Goal: Transaction & Acquisition: Purchase product/service

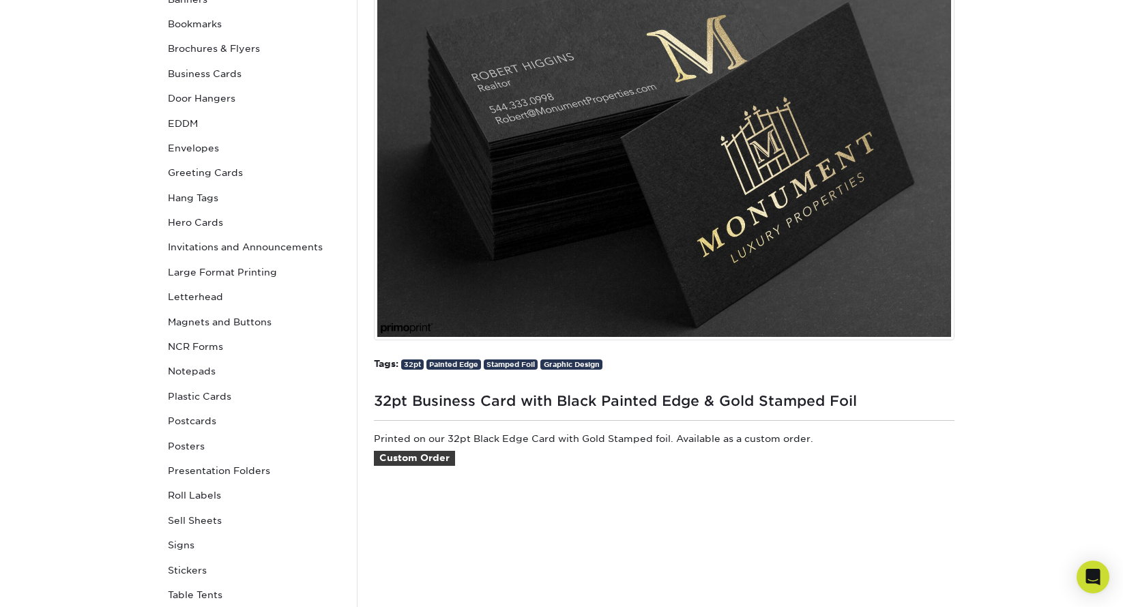
scroll to position [256, 0]
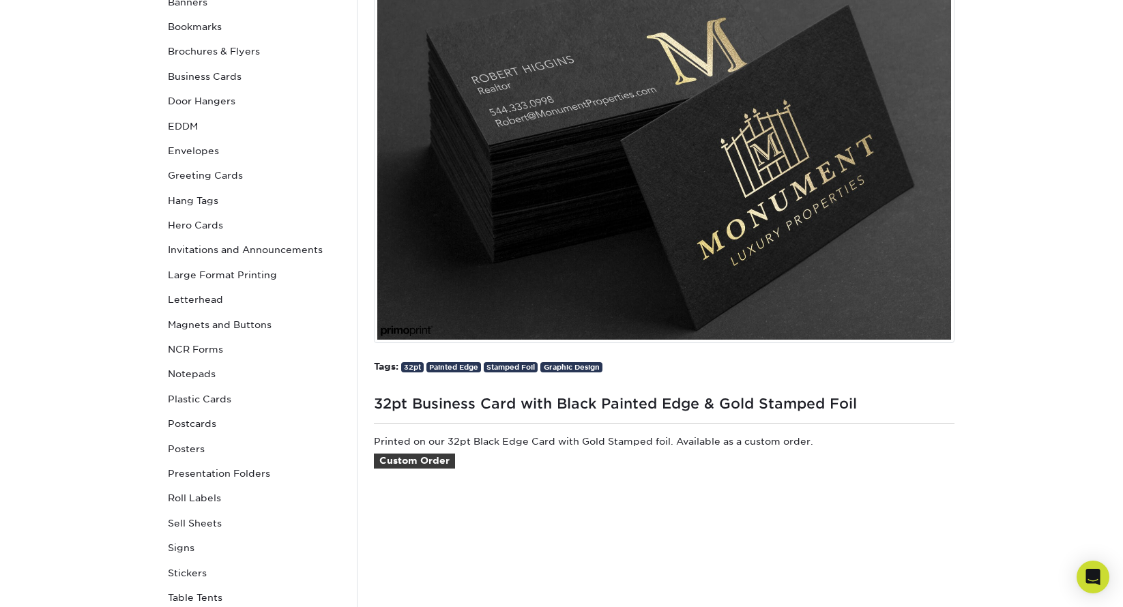
click at [695, 194] on img at bounding box center [664, 148] width 580 height 389
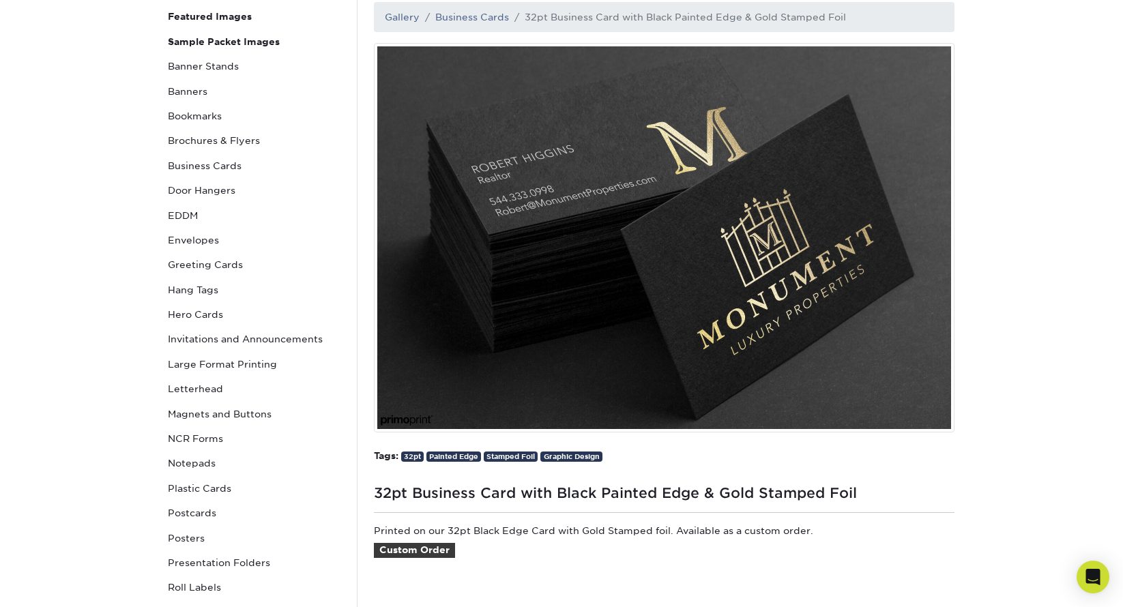
scroll to position [168, 0]
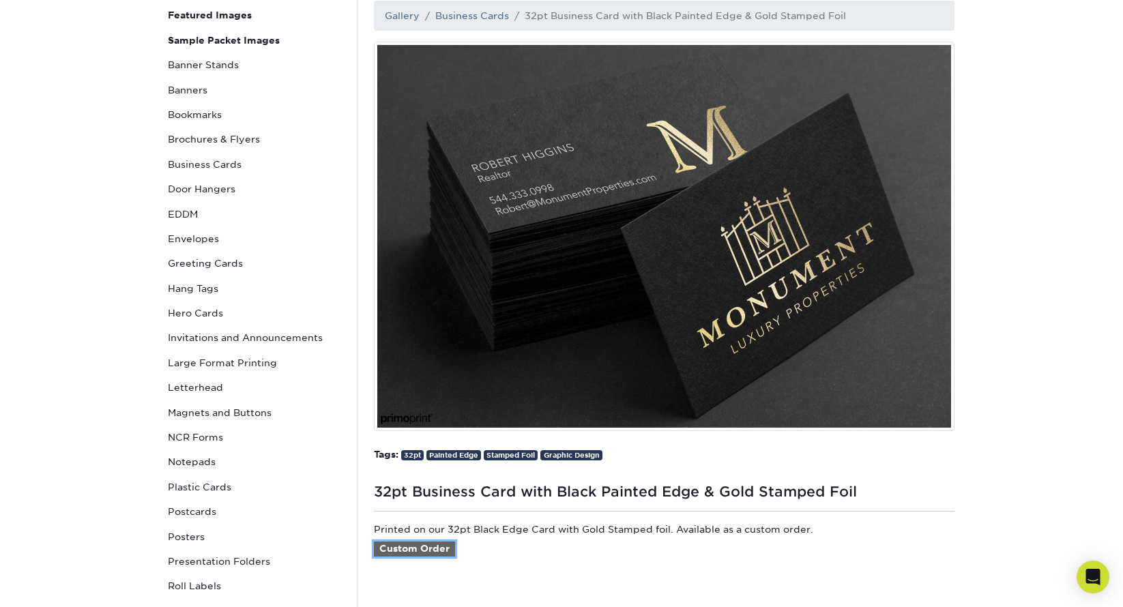
click at [432, 548] on link "Custom Order" at bounding box center [414, 549] width 81 height 15
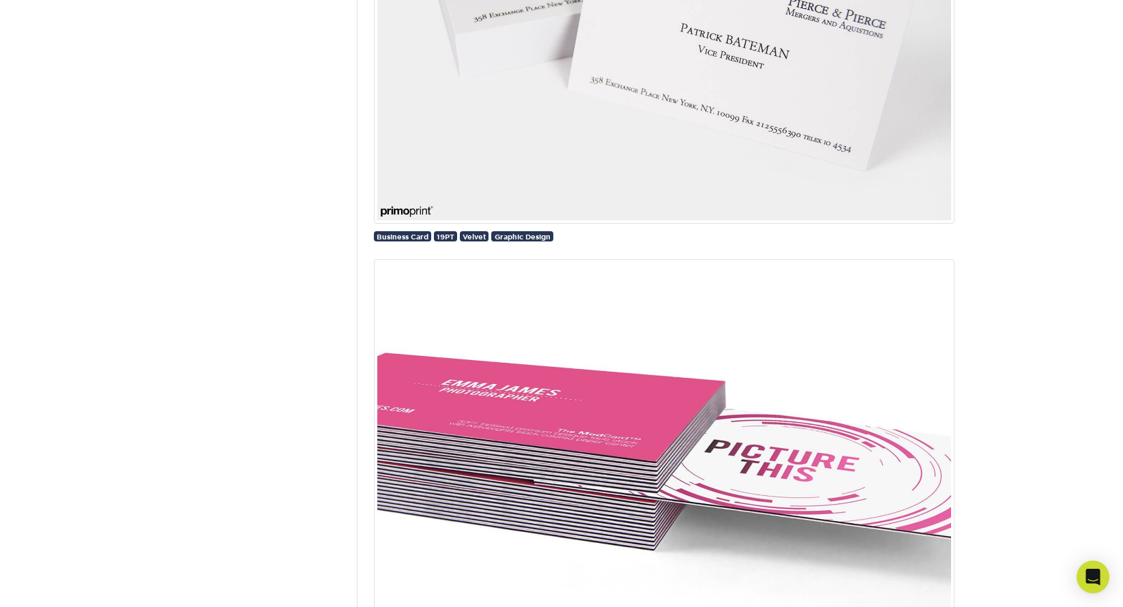
scroll to position [23927, 0]
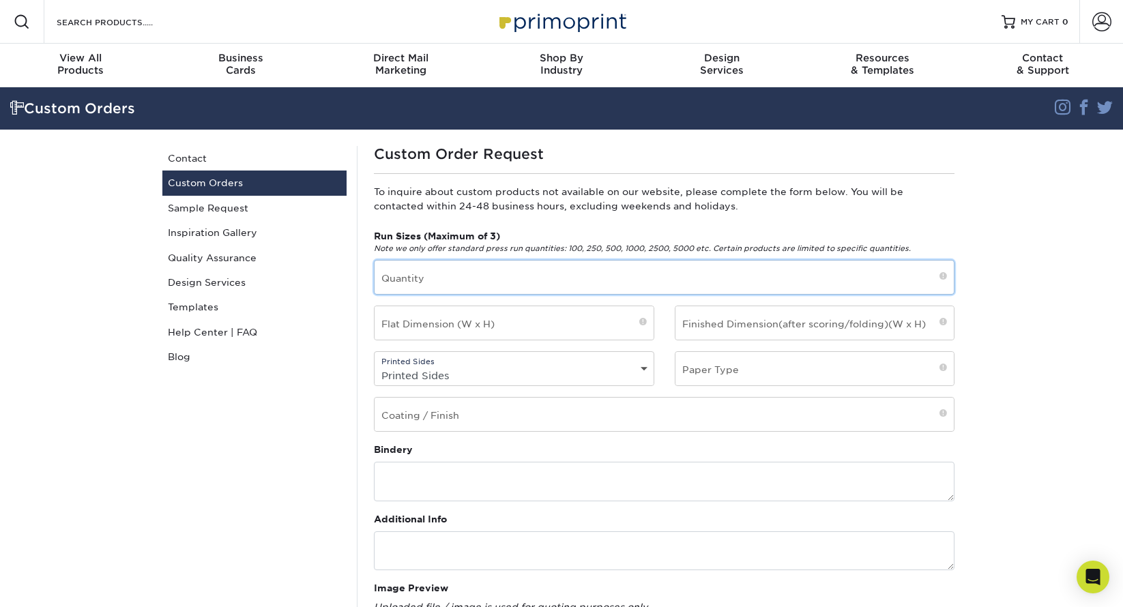
click at [478, 276] on input "text" at bounding box center [663, 277] width 579 height 33
click at [206, 309] on link "Templates" at bounding box center [254, 307] width 184 height 25
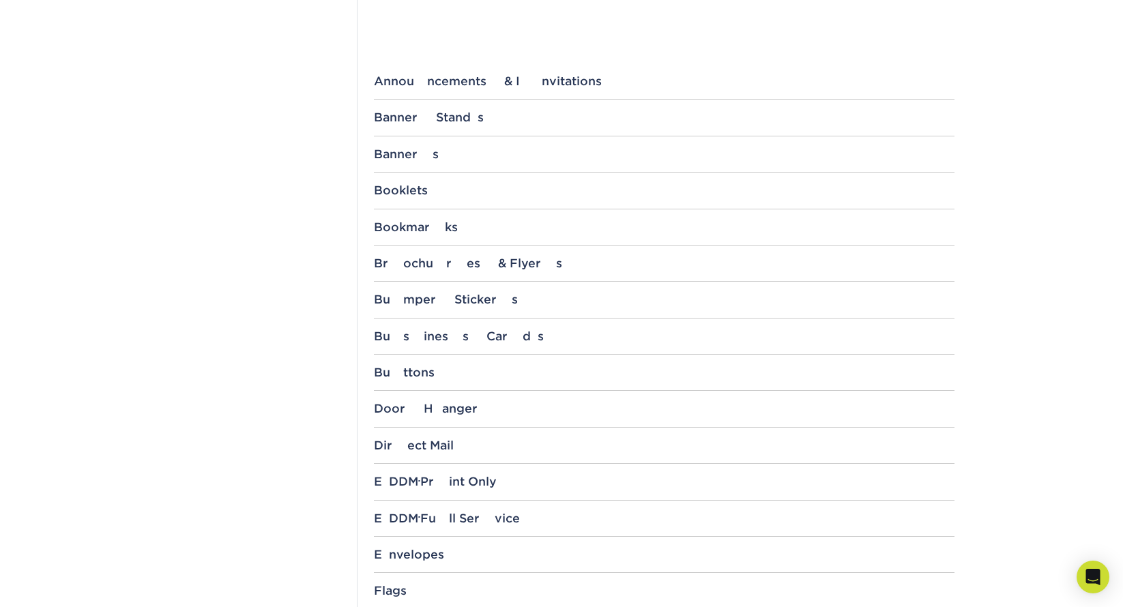
scroll to position [522, 0]
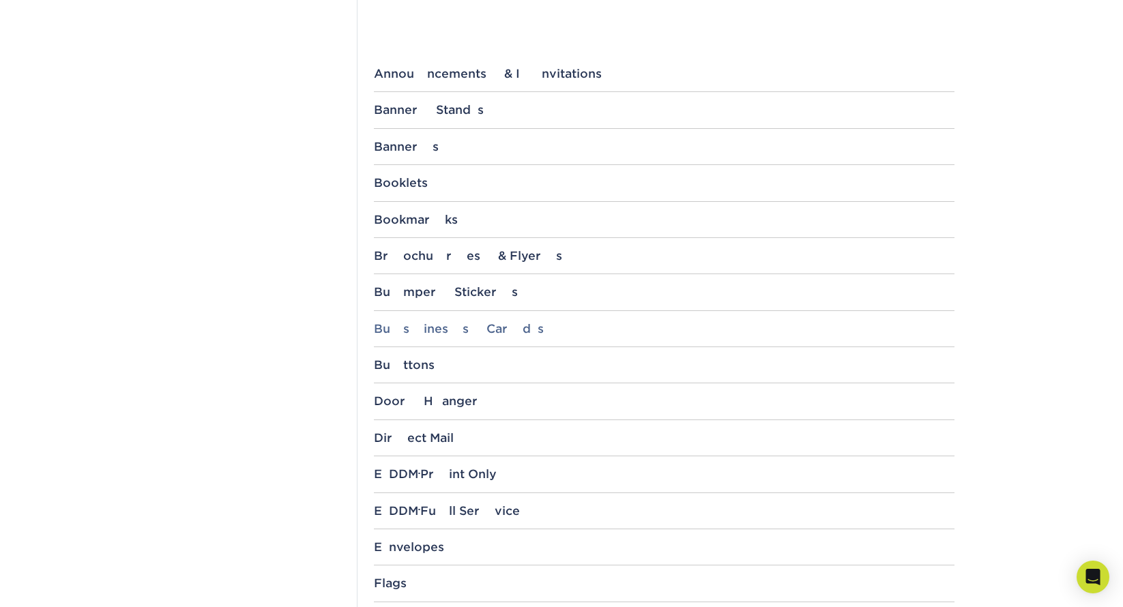
click at [449, 327] on div "Business Cards" at bounding box center [664, 329] width 580 height 14
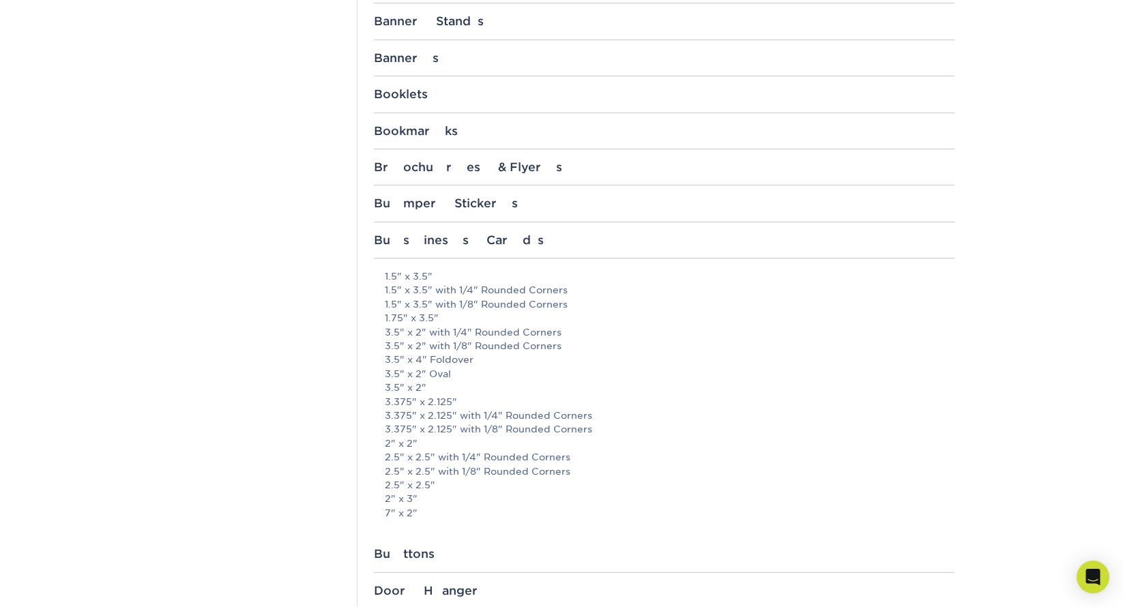
scroll to position [634, 0]
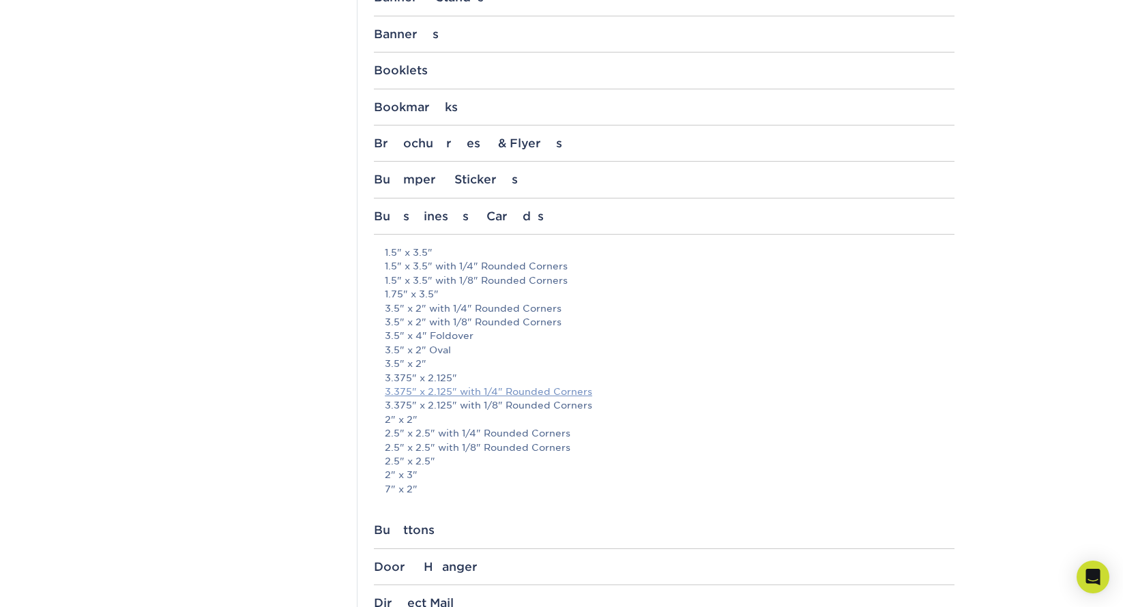
click at [413, 388] on link "3.375" x 2.125" with 1/4" Rounded Corners" at bounding box center [488, 391] width 207 height 11
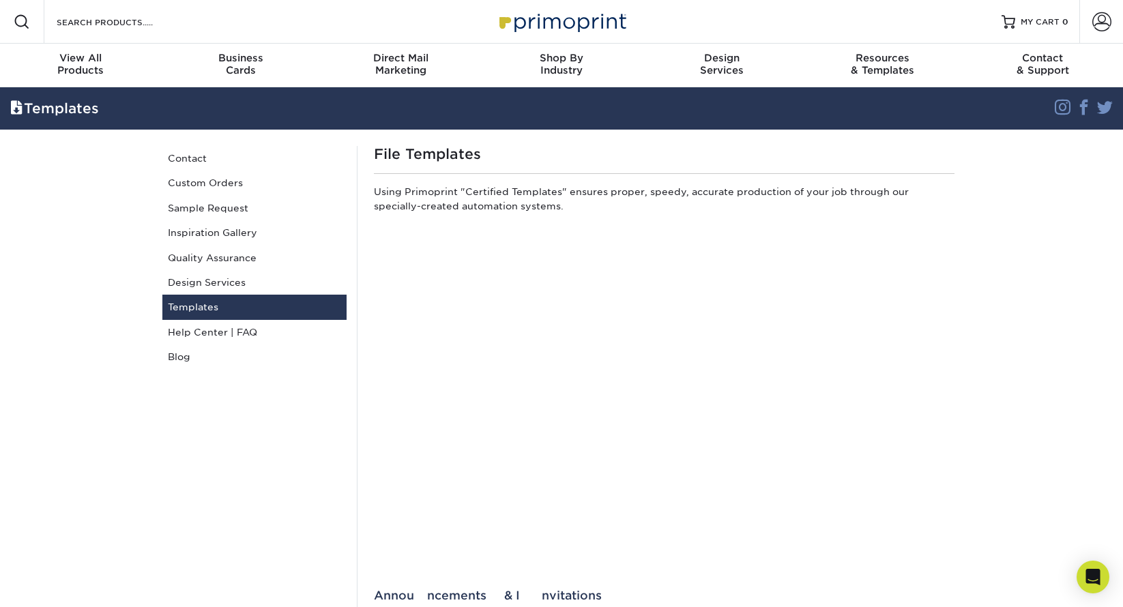
scroll to position [0, 0]
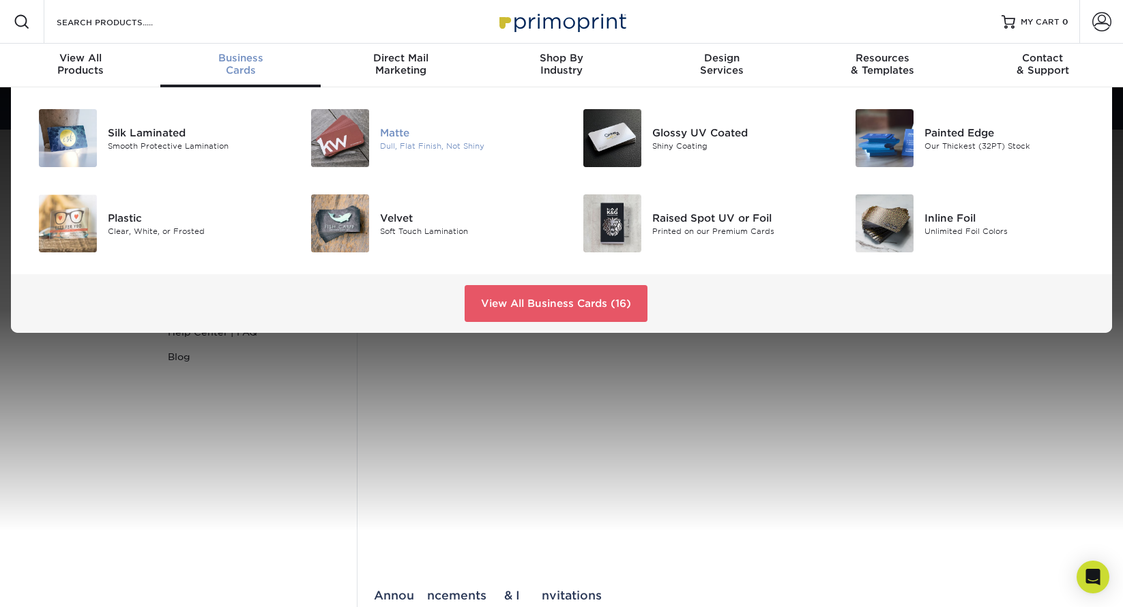
click at [404, 133] on div "Matte" at bounding box center [465, 132] width 171 height 15
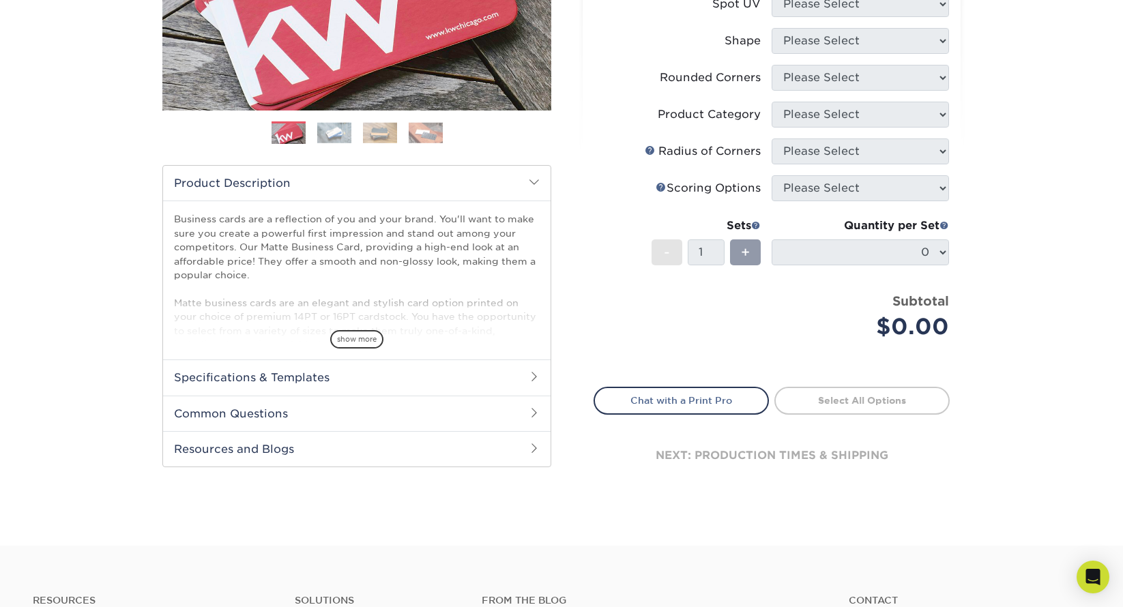
scroll to position [295, 0]
click at [340, 375] on h2 "Specifications & Templates" at bounding box center [356, 376] width 387 height 35
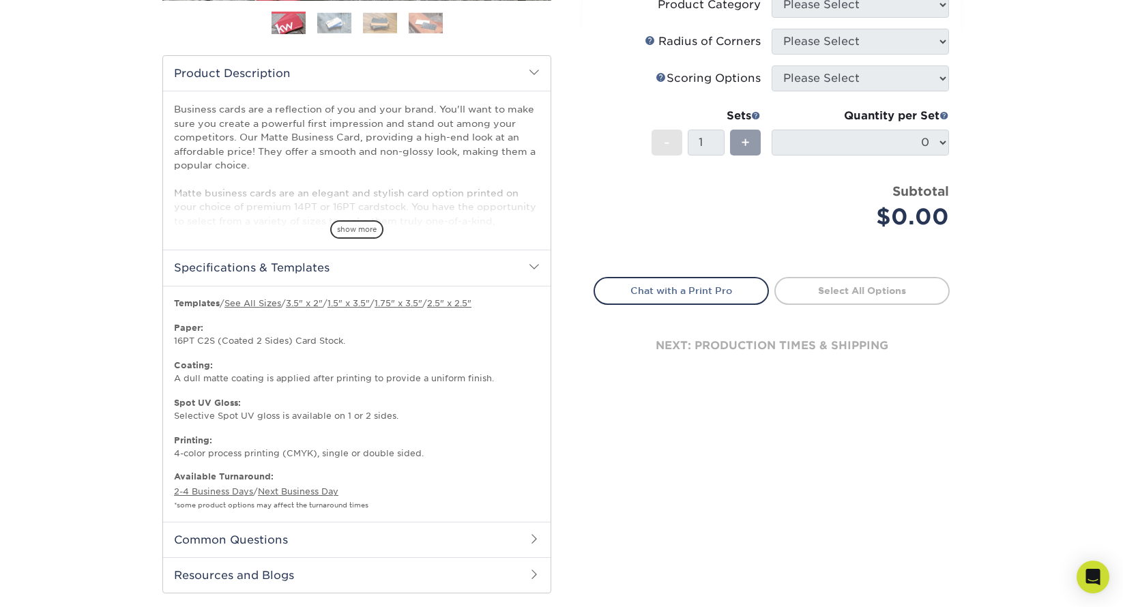
scroll to position [411, 0]
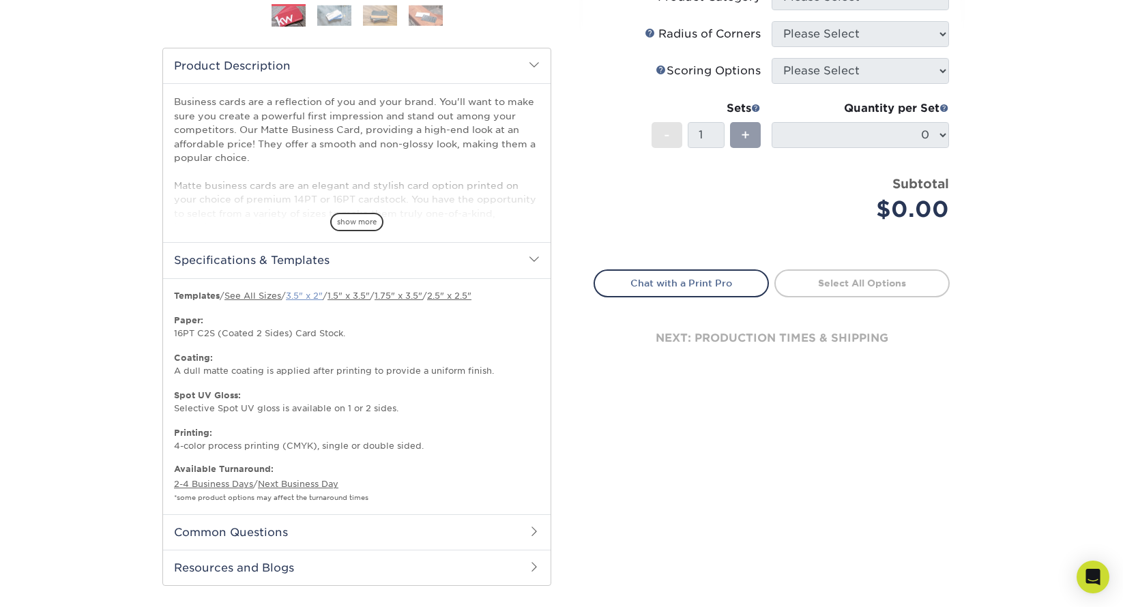
click at [321, 297] on link "3.5" x 2"" at bounding box center [304, 296] width 37 height 10
click at [1023, 62] on div "Products Business Cards Matte Business Cards Previous Next 100 $ 9" at bounding box center [561, 158] width 1123 height 964
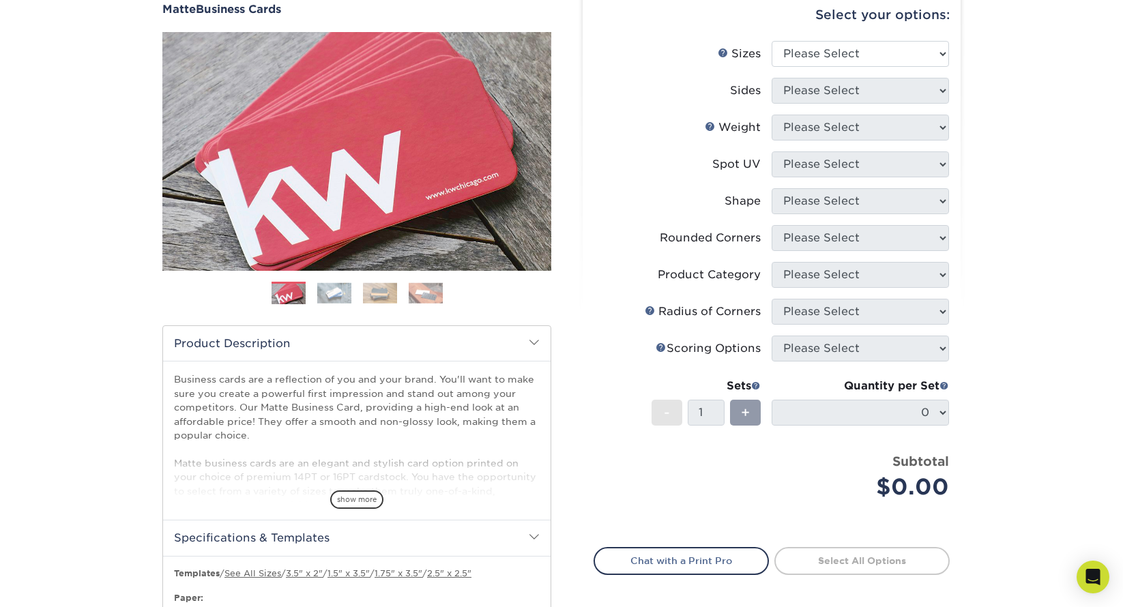
scroll to position [91, 0]
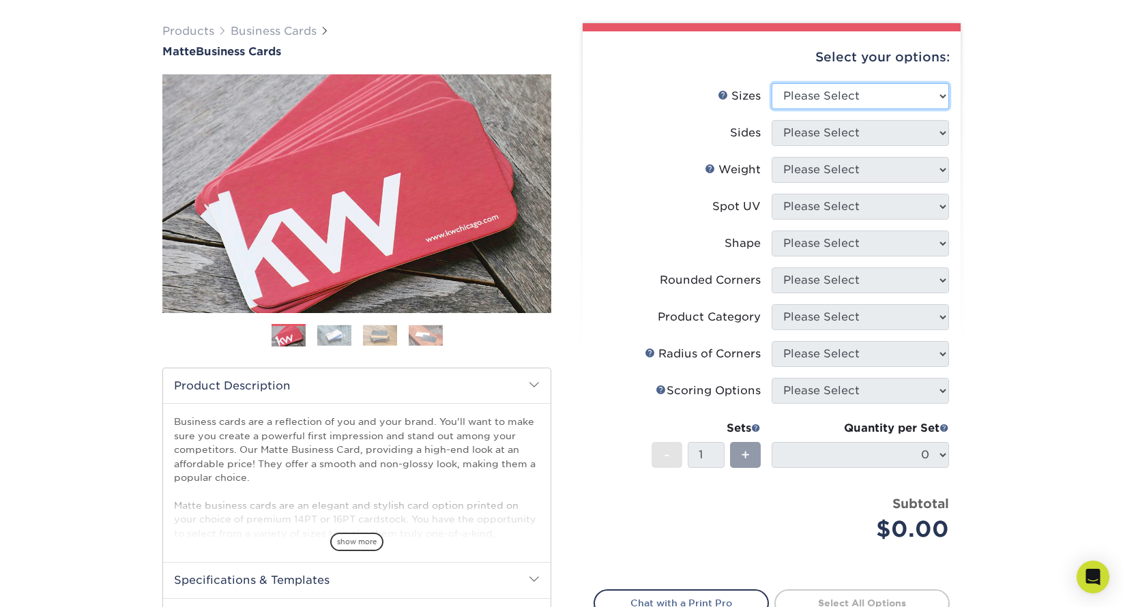
click at [849, 95] on select "Please Select 1.5" x 3.5" - Mini 1.75" x 3.5" - Mini 2" x 2" - Square 2" x 3" -…" at bounding box center [859, 96] width 177 height 26
select select "2.00x3.50"
click at [771, 83] on select "Please Select 1.5" x 3.5" - Mini 1.75" x 3.5" - Mini 2" x 2" - Square 2" x 3" -…" at bounding box center [859, 96] width 177 height 26
click at [846, 132] on select "Please Select Print Both Sides Print Front Only" at bounding box center [859, 133] width 177 height 26
select select "13abbda7-1d64-4f25-8bb2-c179b224825d"
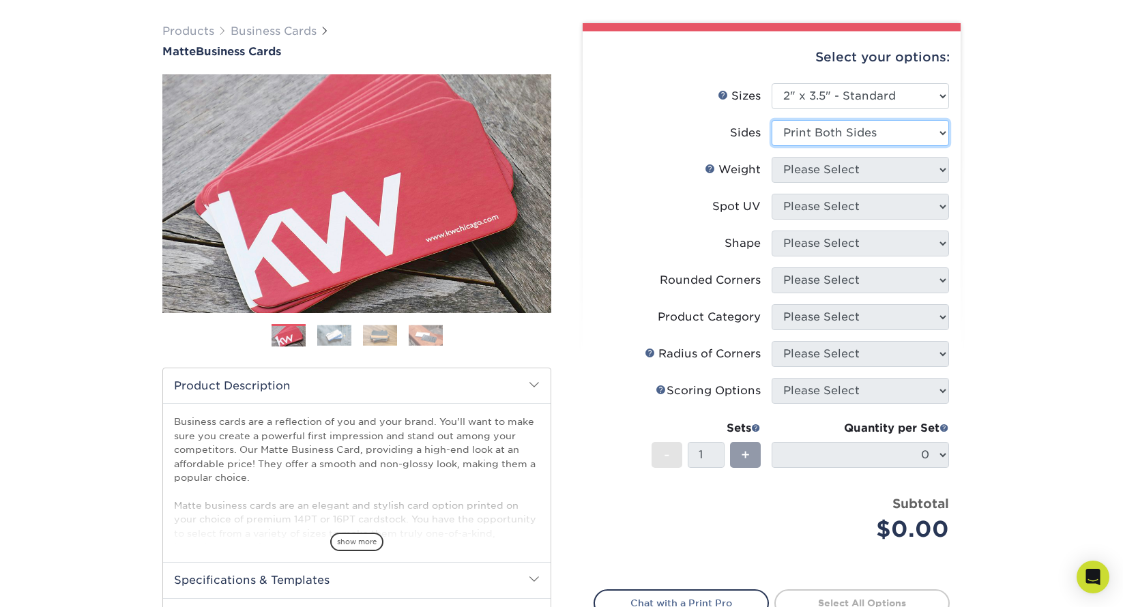
click at [771, 120] on select "Please Select Print Both Sides Print Front Only" at bounding box center [859, 133] width 177 height 26
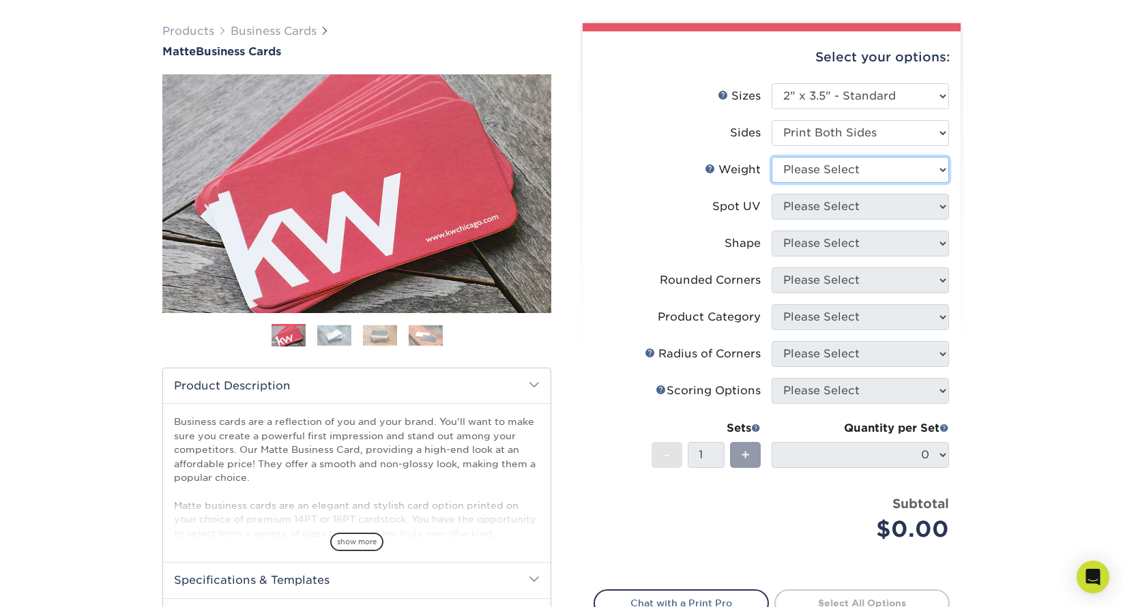
click at [846, 168] on select "Please Select 16PT 14PT" at bounding box center [859, 170] width 177 height 26
click at [820, 170] on select "Please Select 16PT 14PT" at bounding box center [859, 170] width 177 height 26
select select "16PT"
click at [771, 157] on select "Please Select 16PT 14PT" at bounding box center [859, 170] width 177 height 26
click at [805, 211] on select "Please Select No Spot UV Front and Back (Both Sides) Front Only Back Only" at bounding box center [859, 207] width 177 height 26
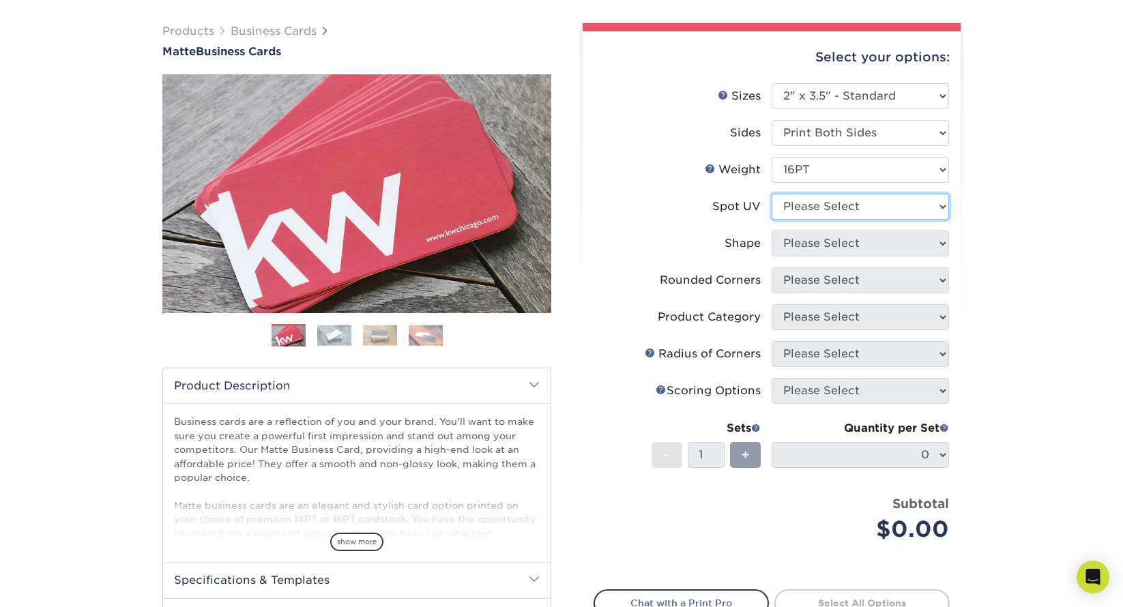
click at [771, 194] on select "Please Select No Spot UV Front and Back (Both Sides) Front Only Back Only" at bounding box center [859, 207] width 177 height 26
click at [801, 209] on select "Please Select No Spot UV Front and Back (Both Sides) Front Only Back Only" at bounding box center [859, 207] width 177 height 26
